Goal: Task Accomplishment & Management: Manage account settings

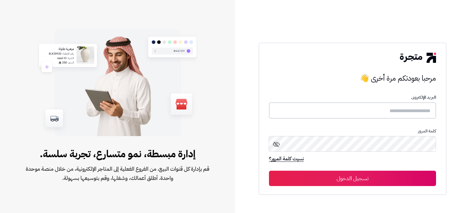
type input "**********"
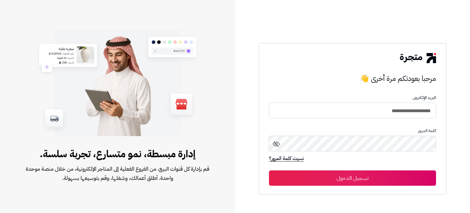
click at [369, 175] on button "تسجيل الدخول" at bounding box center [352, 177] width 167 height 15
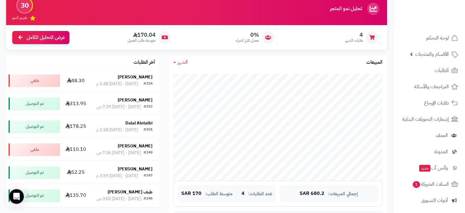
scroll to position [58, 0]
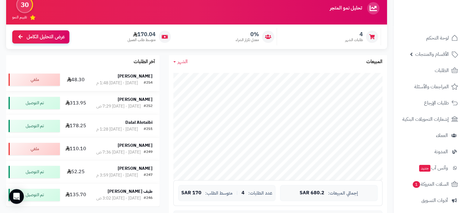
click at [109, 84] on div "[DATE] - [DATE] 1:48 م" at bounding box center [117, 83] width 42 height 6
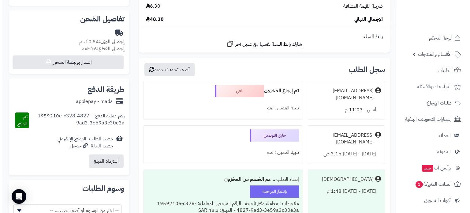
scroll to position [125, 0]
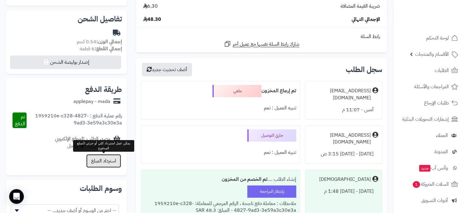
click at [110, 162] on button "استرداد المبلغ" at bounding box center [103, 160] width 35 height 13
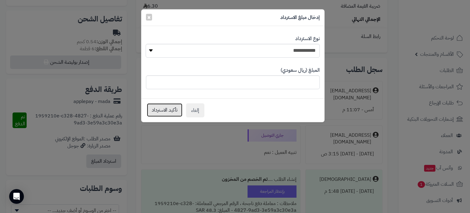
click at [167, 114] on button "تأكيد الاسترداد" at bounding box center [164, 109] width 35 height 13
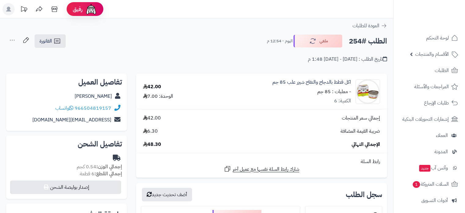
scroll to position [125, 0]
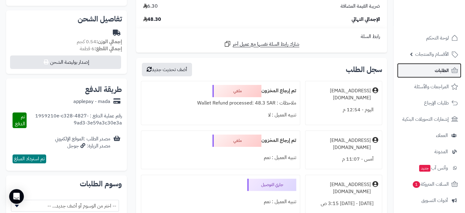
click at [441, 68] on span "الطلبات" at bounding box center [442, 70] width 14 height 9
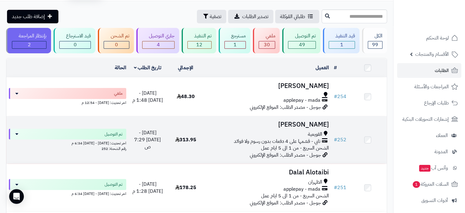
scroll to position [18, 0]
